Goal: Find specific page/section: Find specific page/section

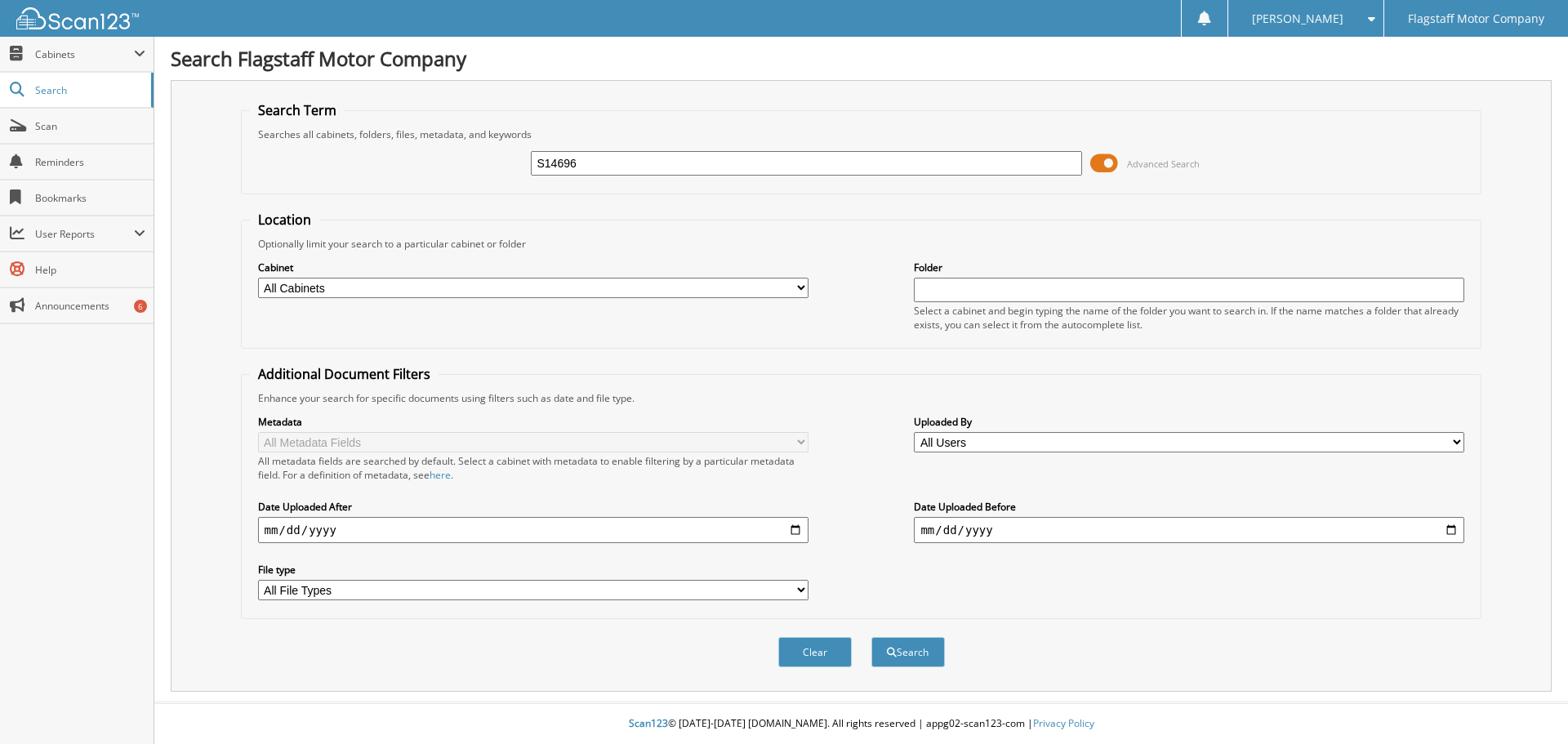
type input "S14696"
click at [871, 637] on button "Search" at bounding box center [908, 652] width 74 height 30
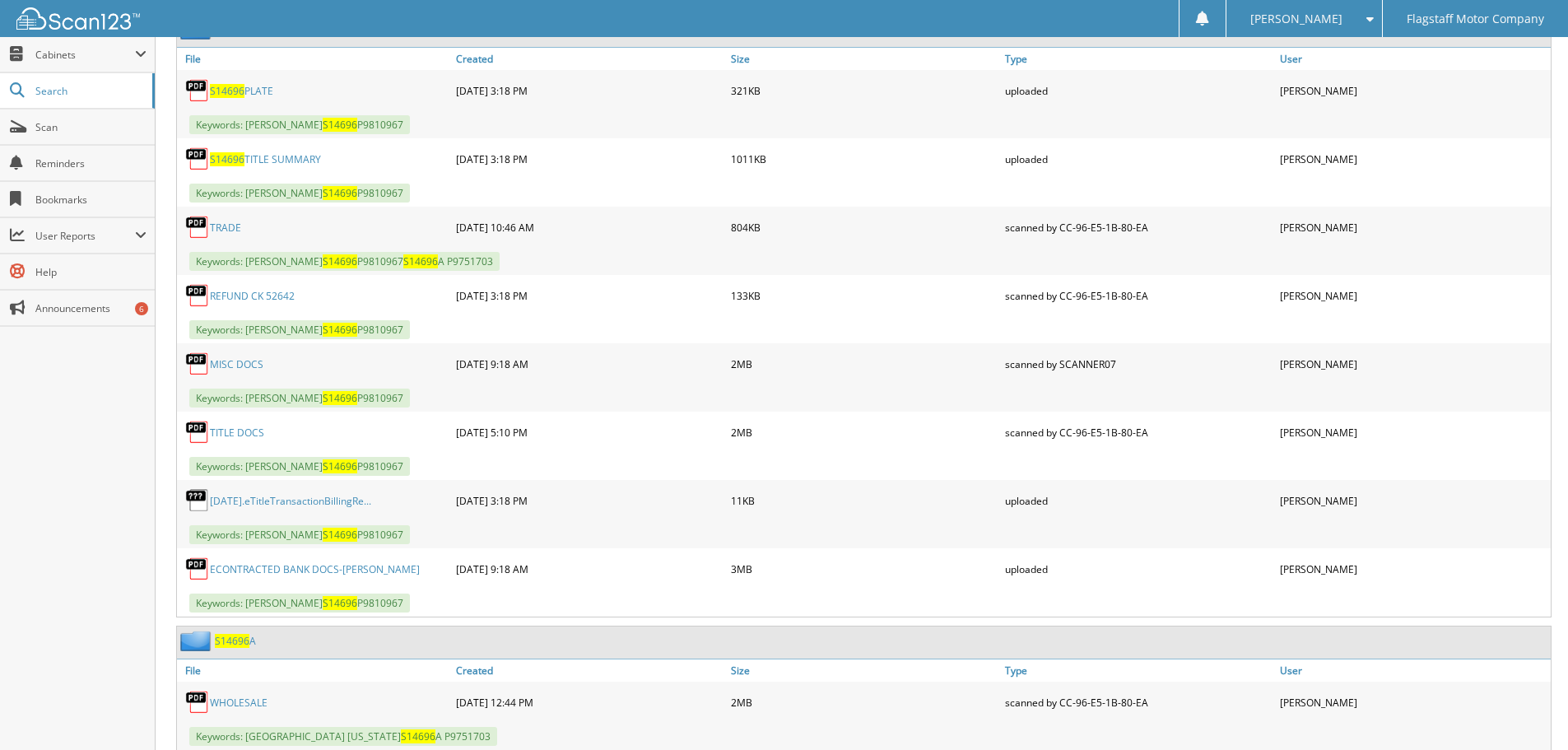
scroll to position [823, 0]
click at [299, 573] on link "ECONTRACTED BANK DOCS-[PERSON_NAME]" at bounding box center [314, 568] width 210 height 14
click at [239, 366] on link "MISC DOCS" at bounding box center [237, 363] width 53 height 14
